Goal: Check status: Check status

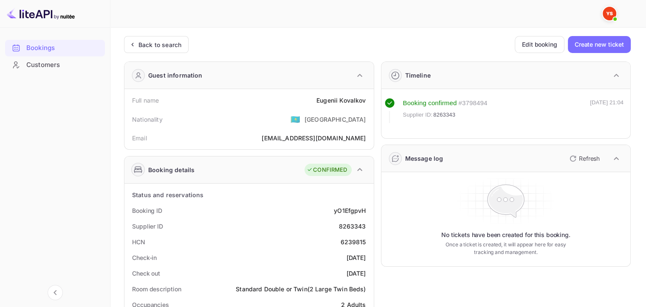
click at [163, 48] on div "Back to search" at bounding box center [159, 44] width 43 height 9
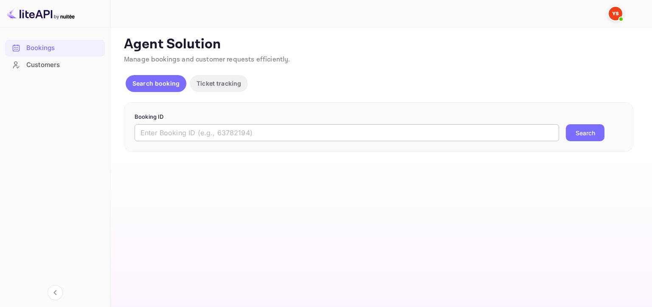
click at [360, 132] on input "text" at bounding box center [347, 132] width 424 height 17
paste input "9490110"
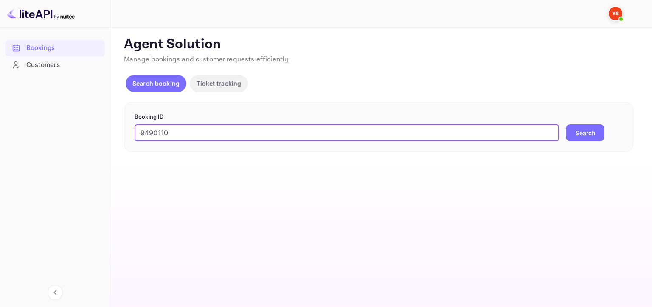
type input "9490110"
click at [580, 130] on button "Search" at bounding box center [585, 132] width 39 height 17
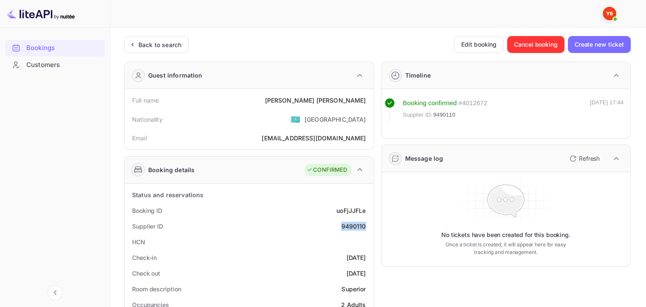
drag, startPoint x: 339, startPoint y: 223, endPoint x: 367, endPoint y: 228, distance: 28.4
click at [367, 228] on div "Supplier ID 9490110" at bounding box center [249, 227] width 242 height 16
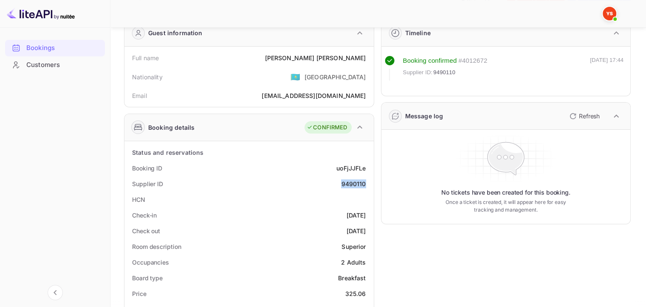
scroll to position [42, 0]
drag, startPoint x: 320, startPoint y: 56, endPoint x: 372, endPoint y: 56, distance: 51.8
click at [372, 56] on div "Full name [PERSON_NAME] Nationality 🇰🇿 [DEMOGRAPHIC_DATA] Email [EMAIL_ADDRESS]…" at bounding box center [248, 77] width 249 height 60
copy div "[PERSON_NAME]"
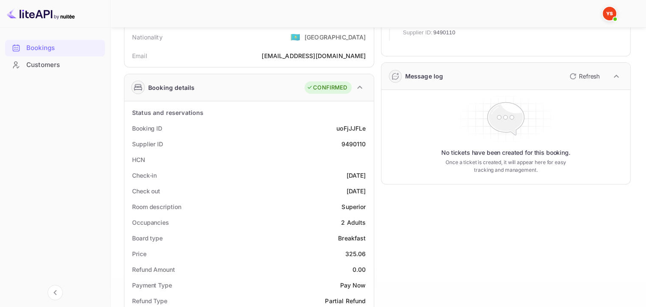
scroll to position [127, 0]
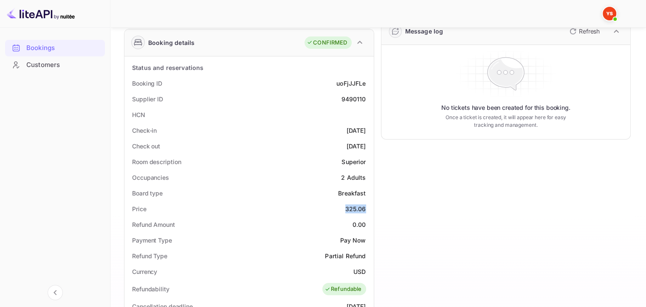
drag, startPoint x: 345, startPoint y: 209, endPoint x: 368, endPoint y: 211, distance: 23.4
click at [368, 211] on div "Price 325.06" at bounding box center [249, 209] width 242 height 16
copy div "325.06"
